Goal: Book appointment/travel/reservation

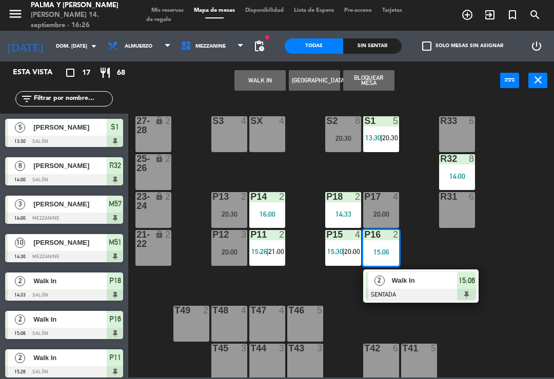
scroll to position [197, 0]
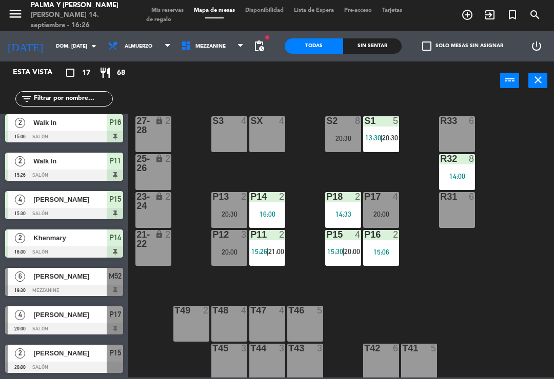
click at [516, 254] on div "R33 6 S1 5 13:30 | 20:30 S2 8 20:30 S3 4 SX 4 27-28 lock 2 R32 8 14:00 25-26 lo…" at bounding box center [344, 237] width 420 height 279
click at [385, 209] on div "P17 4 20:00" at bounding box center [381, 210] width 36 height 36
click at [501, 327] on div "R33 6 S1 5 13:30 | 20:30 S2 8 20:30 S3 4 SX 4 27-28 lock 2 R32 8 14:00 25-26 lo…" at bounding box center [344, 237] width 420 height 279
click at [349, 127] on div "S2 8" at bounding box center [343, 121] width 36 height 10
click at [535, 216] on div "R33 6 S1 5 13:30 | 20:30 S2 8 20:30 S3 4 SX 4 27-28 lock 2 R32 8 14:00 25-26 lo…" at bounding box center [344, 237] width 420 height 279
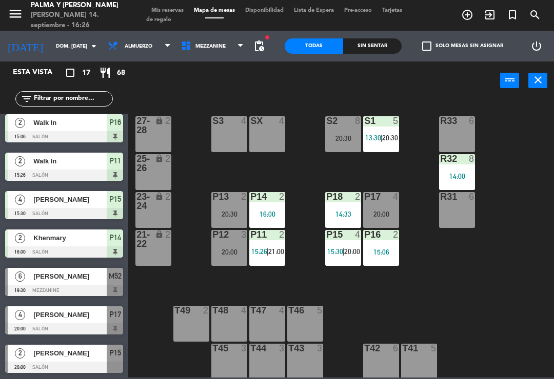
click at [386, 134] on span "20:30" at bounding box center [390, 138] width 16 height 8
click at [514, 328] on div "R33 6 S1 5 13:30 | 20:30 S2 8 20:30 S3 4 SX 4 27-28 lock 2 R32 8 14:00 25-26 lo…" at bounding box center [344, 237] width 420 height 279
click at [469, 205] on div "R31 6" at bounding box center [457, 210] width 36 height 36
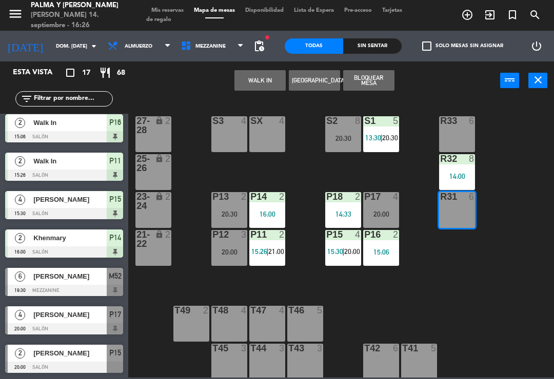
click at [522, 255] on div "R33 6 S1 5 13:30 | 20:30 S2 8 20:30 S3 4 SX 4 27-28 lock 2 R32 8 14:00 25-26 lo…" at bounding box center [344, 237] width 420 height 279
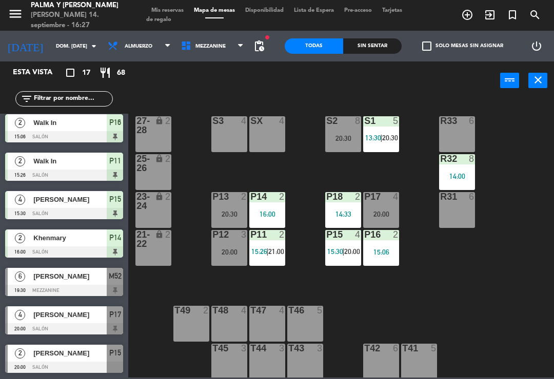
click at [469, 177] on div "14:00" at bounding box center [457, 176] width 36 height 7
click at [513, 268] on div "R33 6 S1 5 13:30 | 20:30 S2 8 20:30 S3 4 SX 4 27-28 lock 2 R32 8 14:00 25-26 lo…" at bounding box center [344, 237] width 420 height 279
click at [276, 264] on div "P11 2 15:26 | 21:00" at bounding box center [267, 248] width 36 height 36
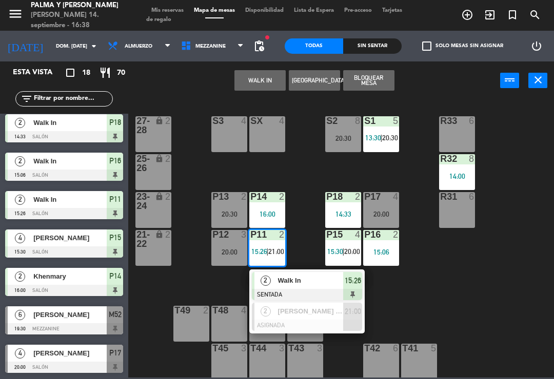
click at [301, 277] on span "Walk In" at bounding box center [311, 280] width 66 height 11
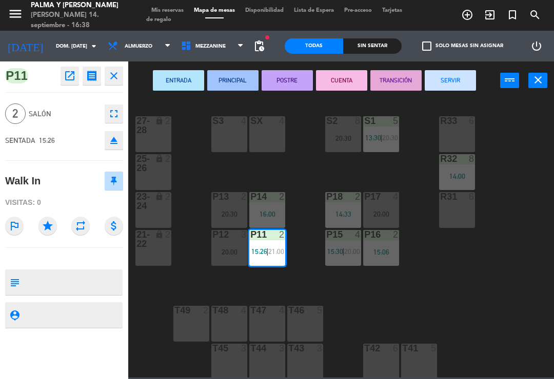
click at [456, 75] on button "SERVIR" at bounding box center [449, 80] width 51 height 21
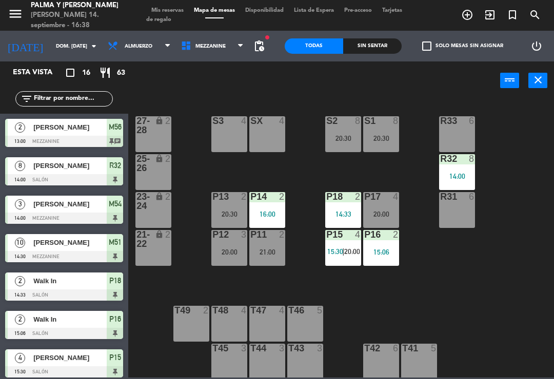
click at [394, 125] on div "8" at bounding box center [396, 120] width 6 height 9
click at [424, 118] on div "R33 6 S1 8 20:30 S2 8 20:30 S3 4 SX 4 27-28 lock 2 R32 8 14:00 25-26 lock 2 P13…" at bounding box center [344, 237] width 420 height 279
